Goal: Task Accomplishment & Management: Manage account settings

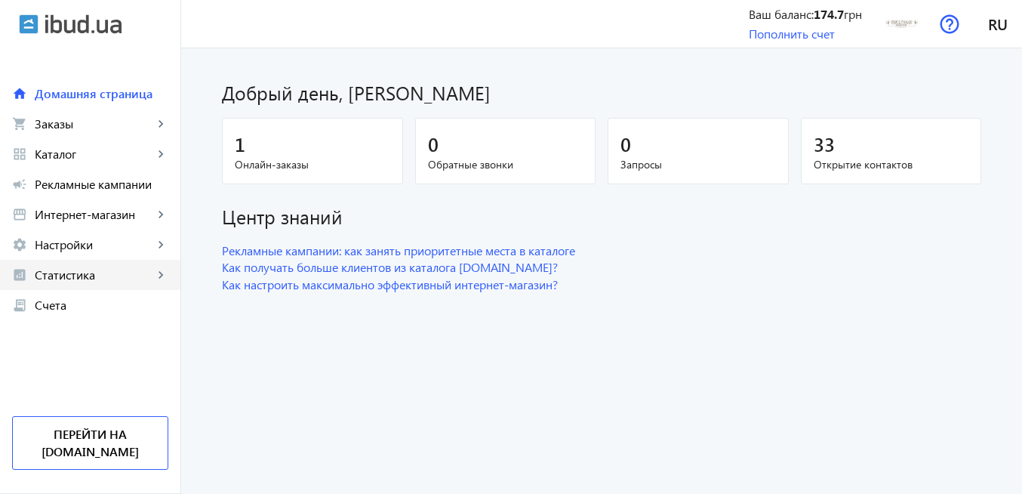
click at [96, 275] on span "Статистика" at bounding box center [94, 274] width 118 height 15
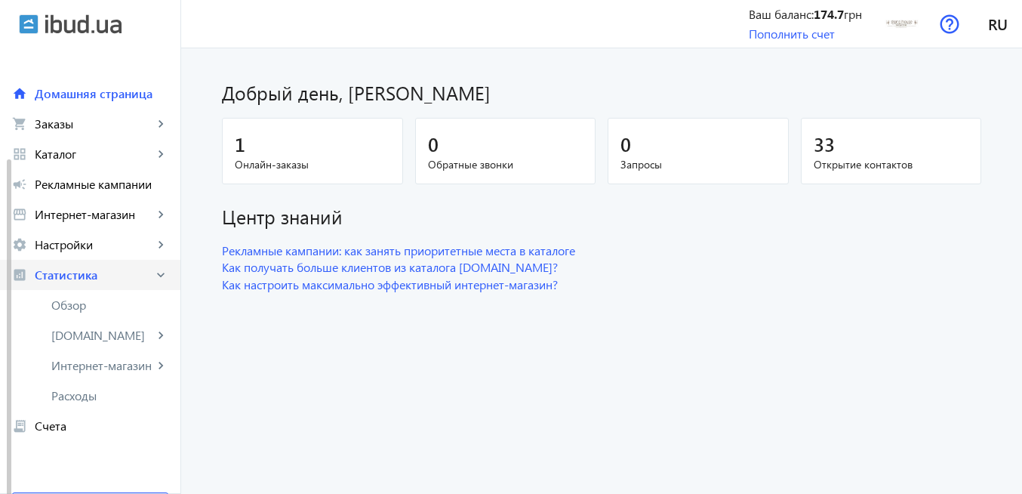
scroll to position [59, 0]
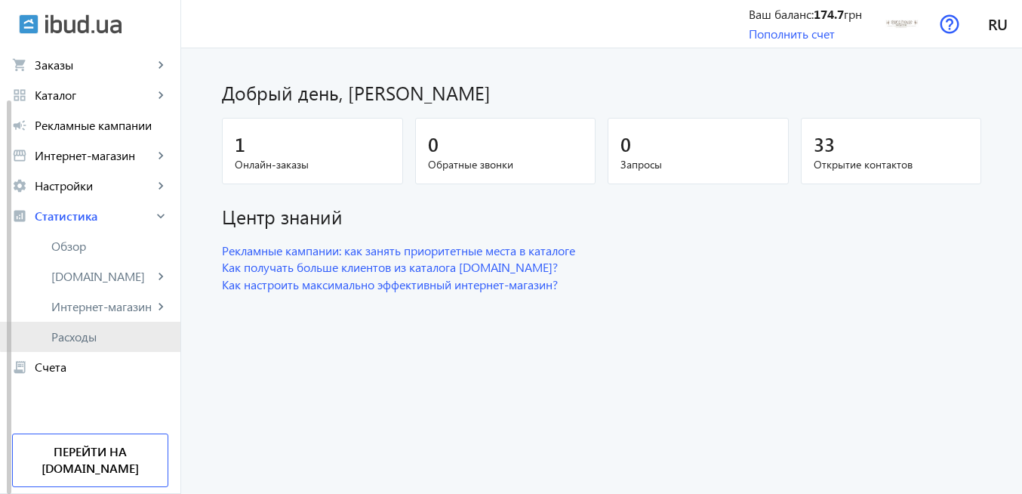
click at [109, 331] on span "Расходы" at bounding box center [109, 336] width 117 height 15
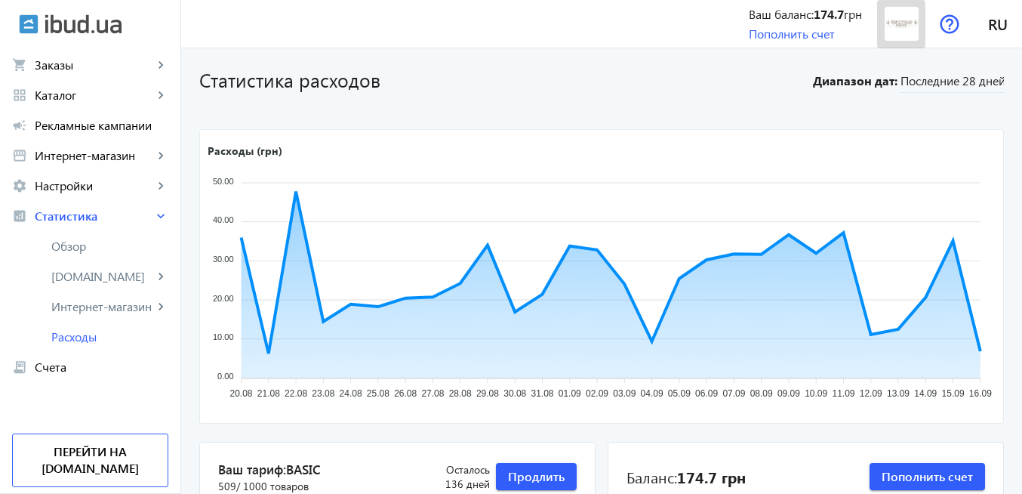
click at [897, 26] on img at bounding box center [902, 24] width 34 height 34
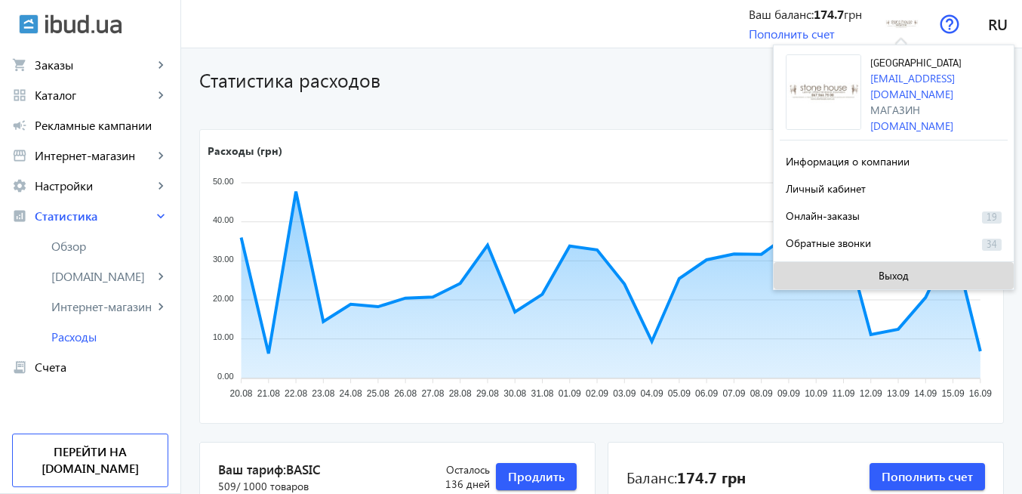
click at [894, 276] on span "Выход" at bounding box center [894, 275] width 30 height 12
